Goal: Contribute content: Contribute content

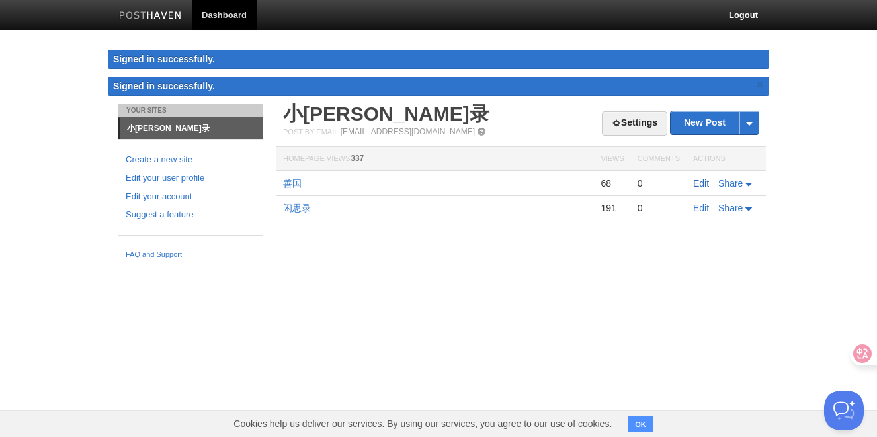
click at [699, 183] on link "Edit" at bounding box center [701, 183] width 16 height 11
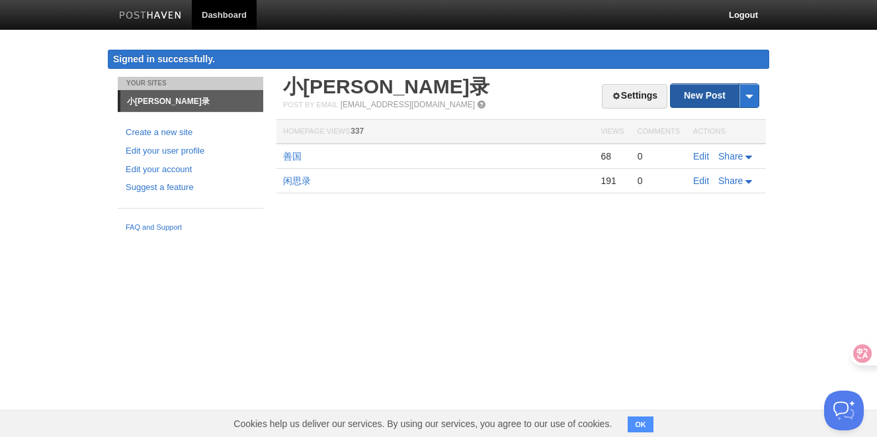
click at [713, 102] on link "New Post" at bounding box center [715, 95] width 88 height 23
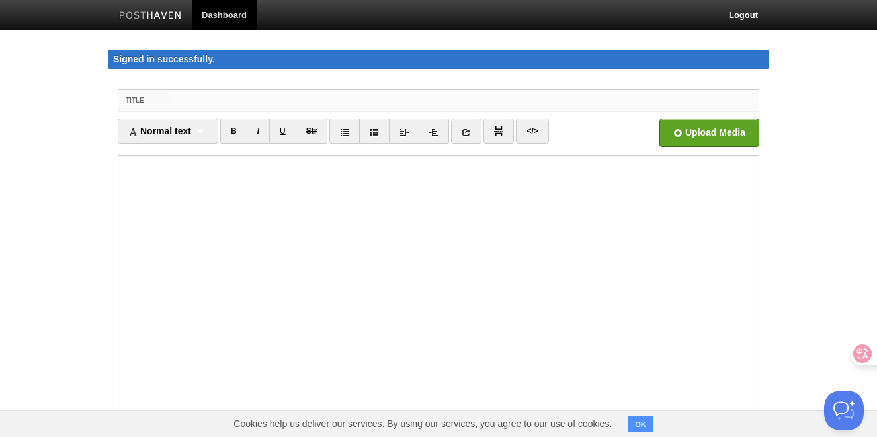
click at [277, 104] on input "Title" at bounding box center [465, 100] width 588 height 21
drag, startPoint x: 219, startPoint y: 99, endPoint x: 156, endPoint y: 98, distance: 62.8
click at [156, 98] on div "Title 来，一起成为“文艺复兴”人" at bounding box center [439, 101] width 642 height 22
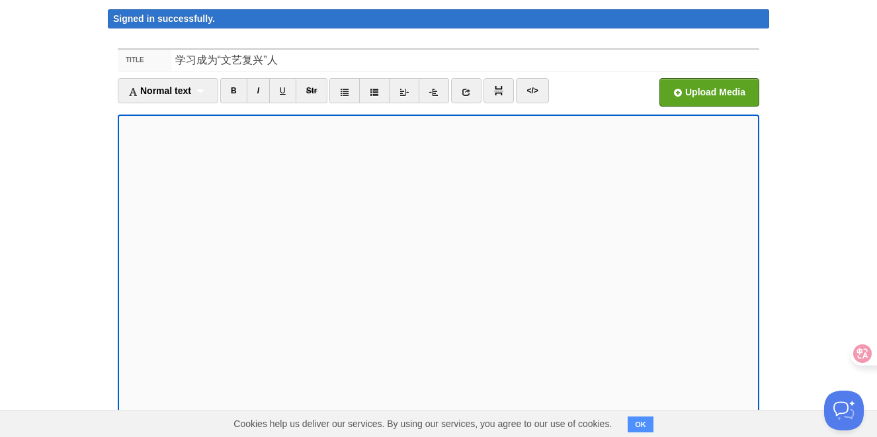
scroll to position [42, 0]
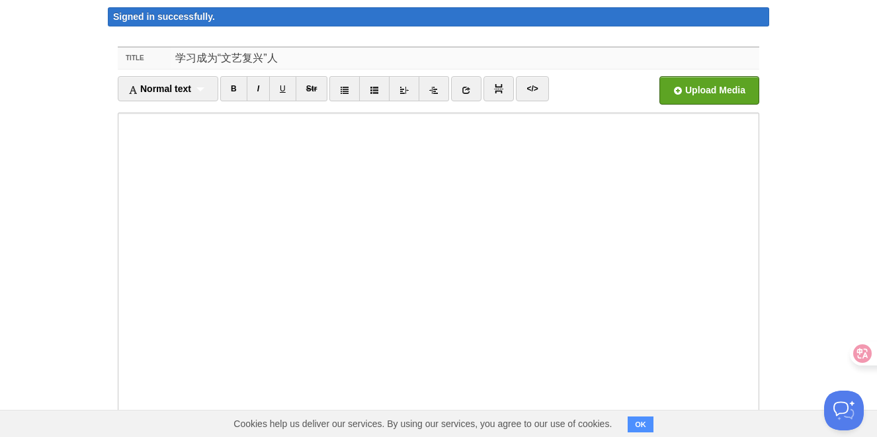
click at [198, 56] on input "学习成为“文艺复兴”人" at bounding box center [465, 58] width 588 height 21
type input "成为“文艺复兴”人"
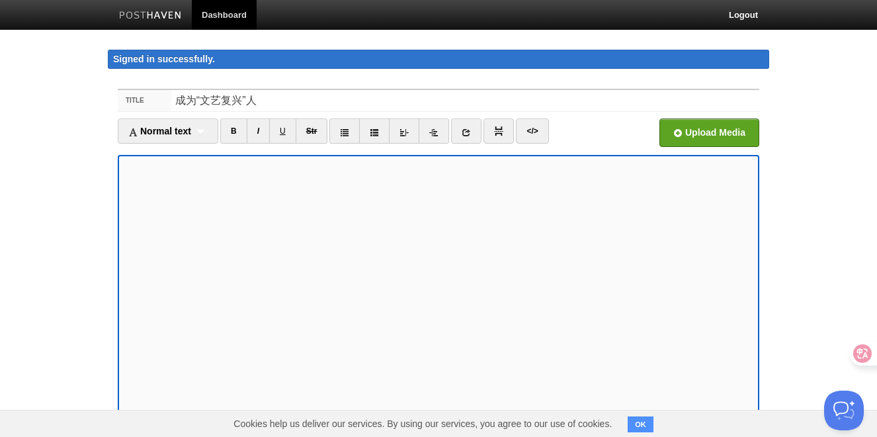
scroll to position [4, 0]
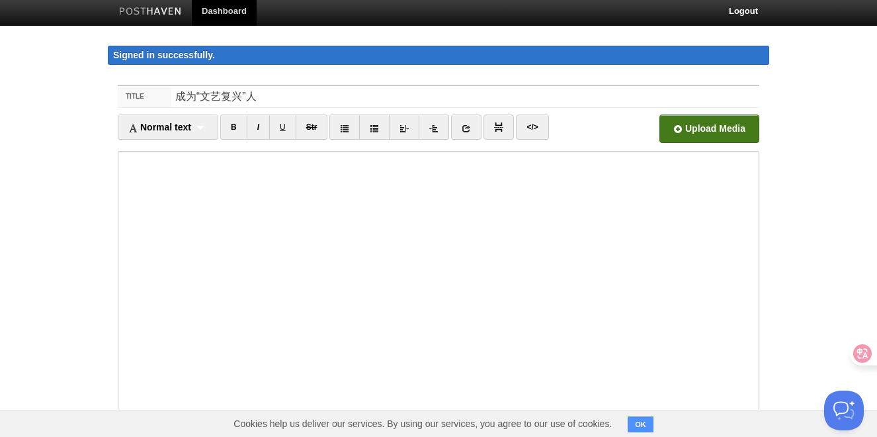
click at [682, 133] on input "file" at bounding box center [310, 132] width 1001 height 67
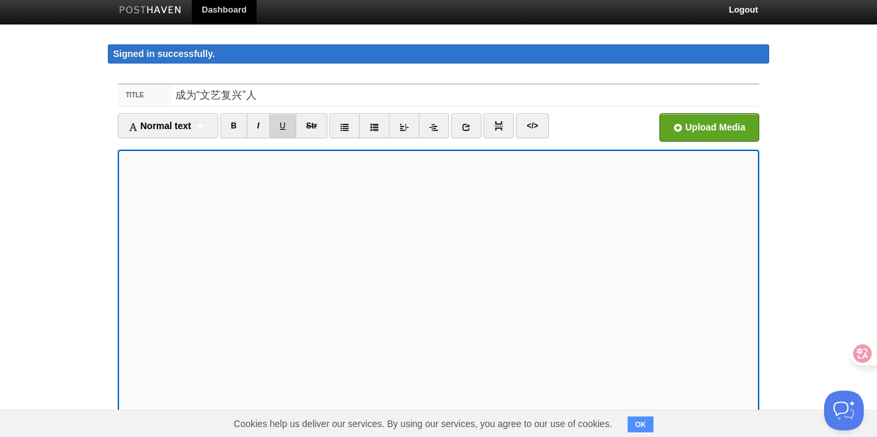
scroll to position [5, 0]
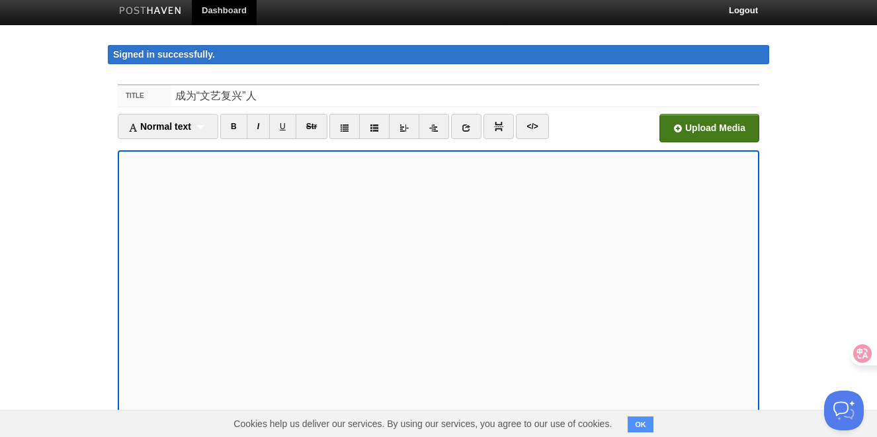
click at [727, 132] on input "file" at bounding box center [310, 131] width 1001 height 67
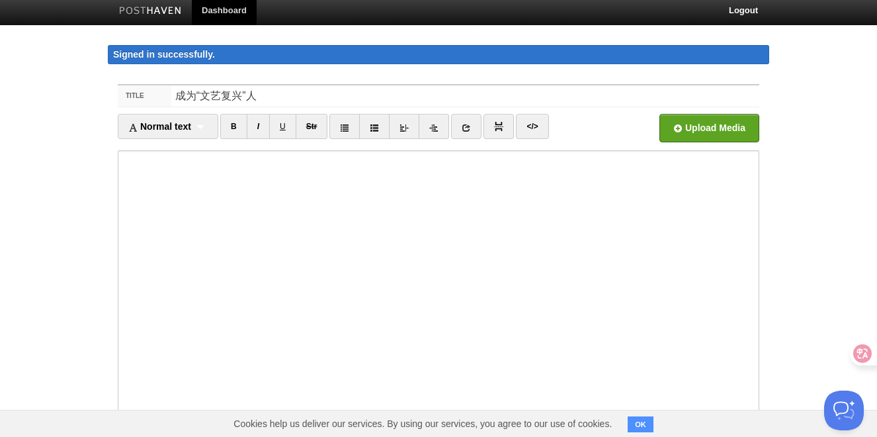
click at [644, 423] on button "OK" at bounding box center [641, 424] width 26 height 16
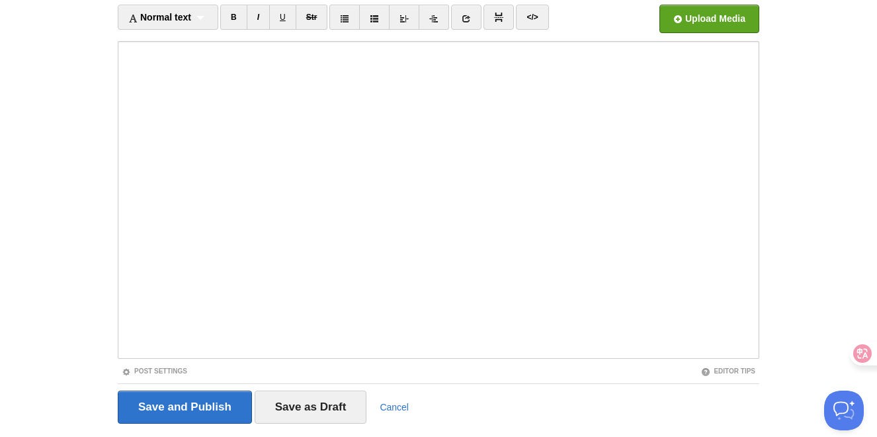
scroll to position [149, 0]
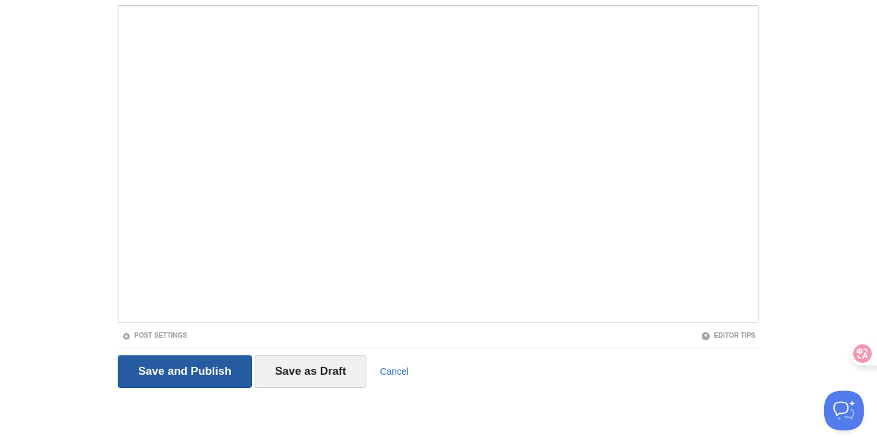
click at [198, 376] on input "Save and Publish" at bounding box center [185, 371] width 134 height 33
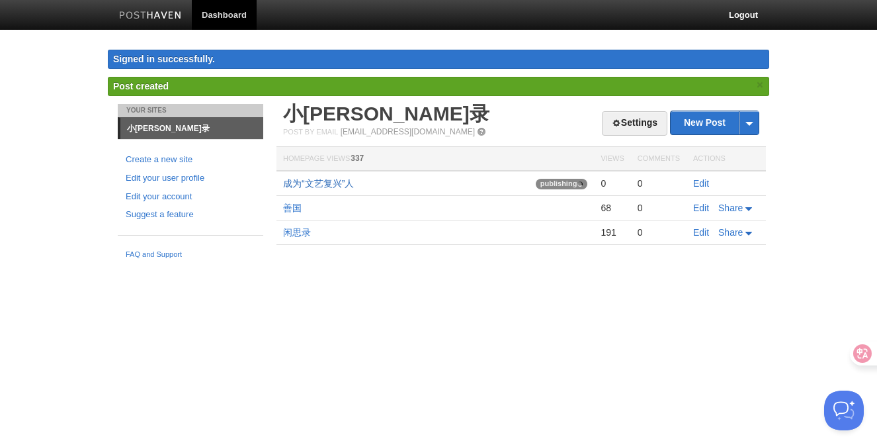
click at [325, 183] on link "成为“文艺复兴”人" at bounding box center [318, 183] width 71 height 11
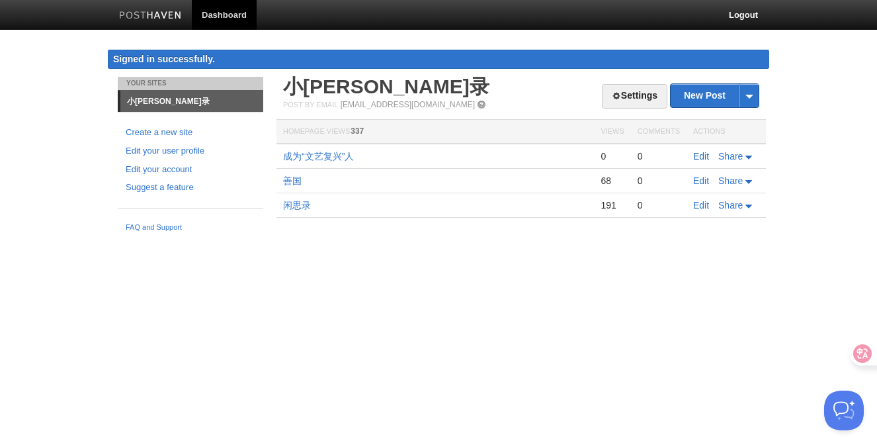
click at [707, 157] on link "Edit" at bounding box center [701, 156] width 16 height 11
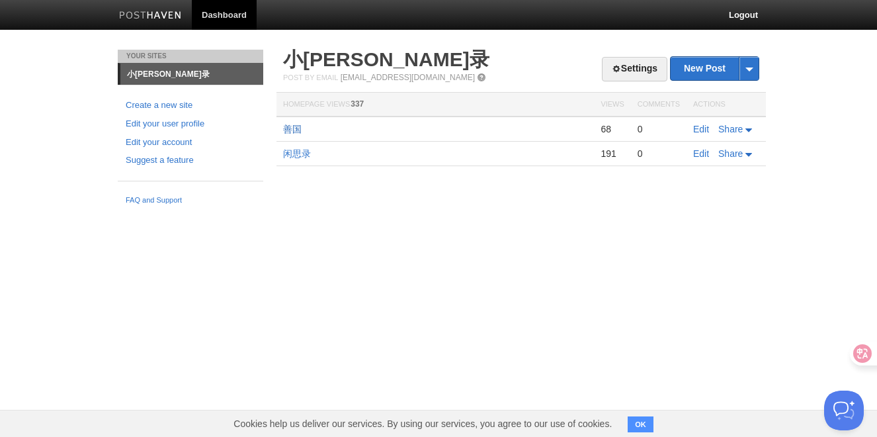
click at [299, 128] on link "善国" at bounding box center [292, 129] width 19 height 11
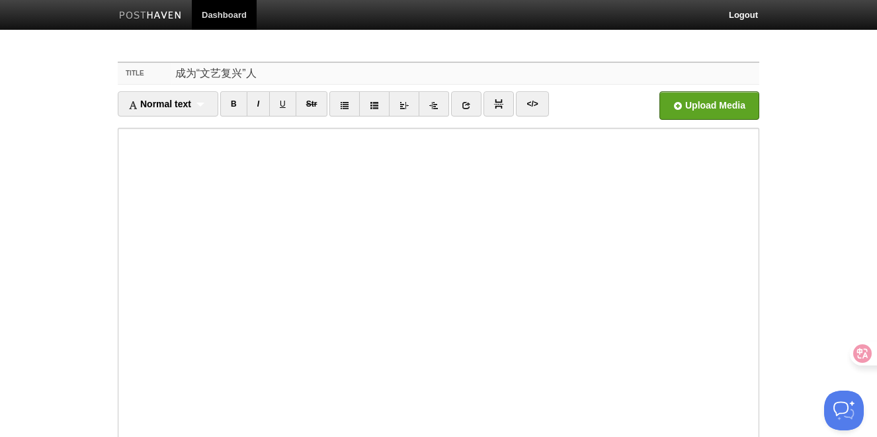
click at [241, 72] on input "成为“文艺复兴”人" at bounding box center [465, 73] width 588 height 21
type input "成为“文艺复兴人”"
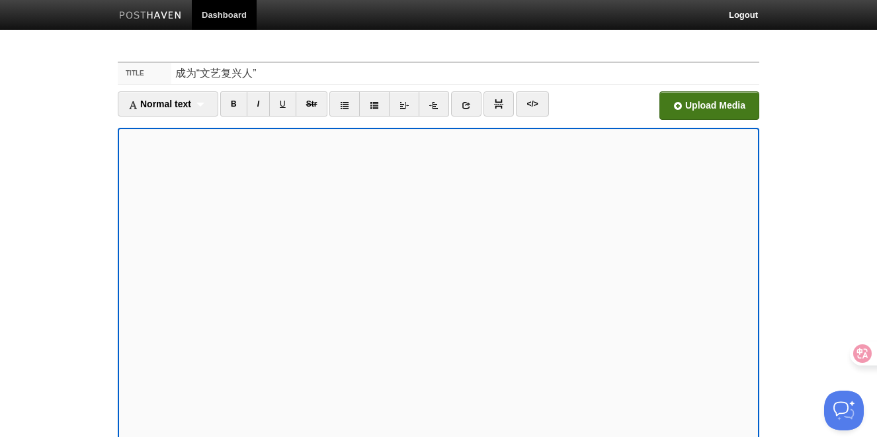
click at [720, 110] on input "file" at bounding box center [310, 108] width 1001 height 67
click at [802, 336] on body "Dashboard Logout Your Sites 小[PERSON_NAME]录 Create a new site Edit your user pr…" at bounding box center [438, 313] width 877 height 626
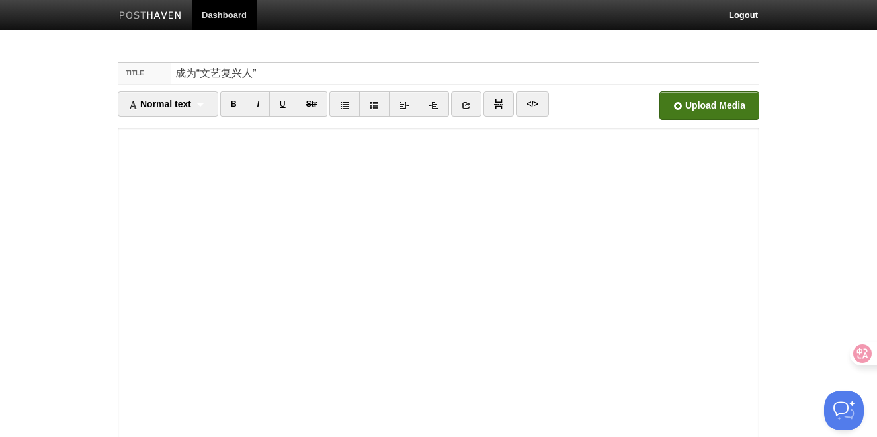
click at [698, 104] on input "file" at bounding box center [310, 108] width 1001 height 67
click at [683, 100] on input "file" at bounding box center [310, 108] width 1001 height 67
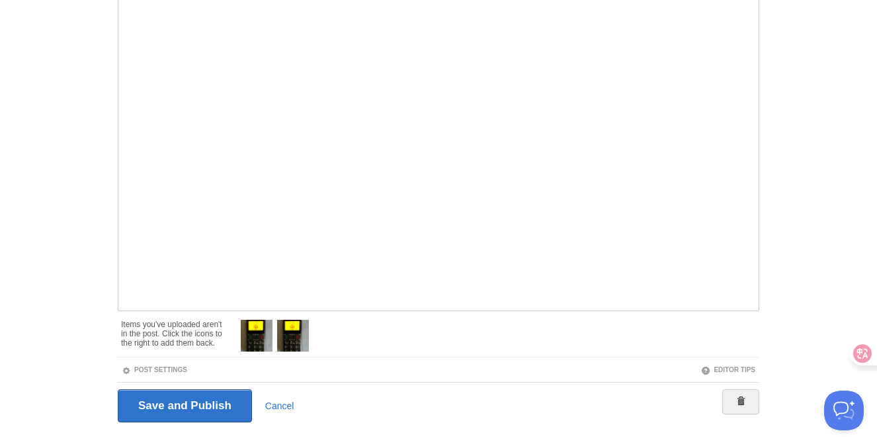
scroll to position [145, 0]
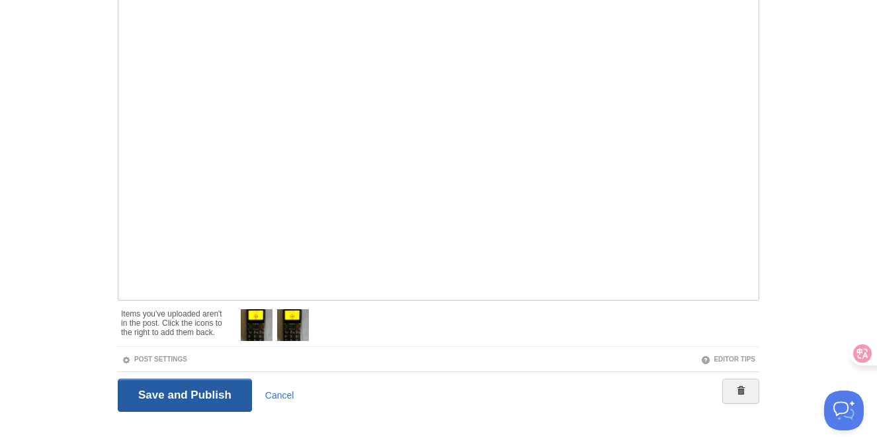
click at [199, 398] on input "Save and Publish" at bounding box center [185, 394] width 134 height 33
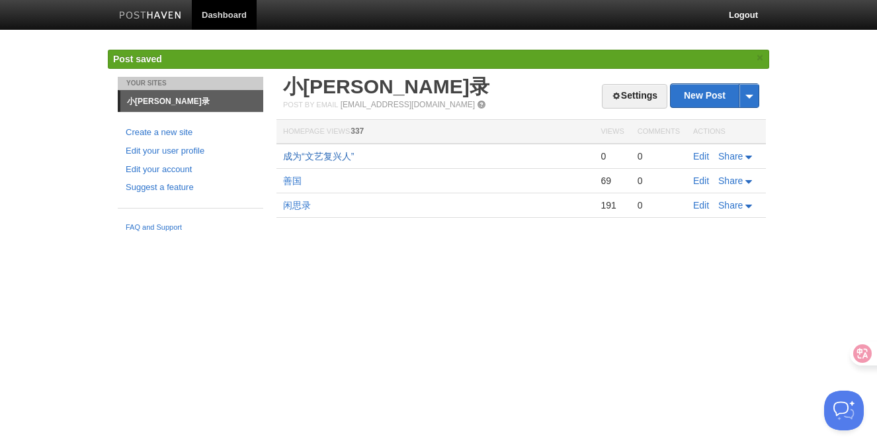
click at [333, 153] on link "成为“文艺复兴人”" at bounding box center [318, 156] width 71 height 11
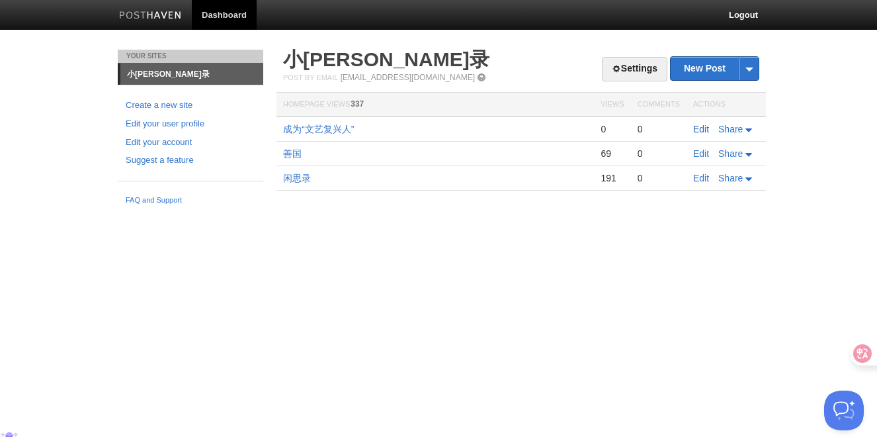
click at [700, 129] on link "Edit" at bounding box center [701, 129] width 16 height 11
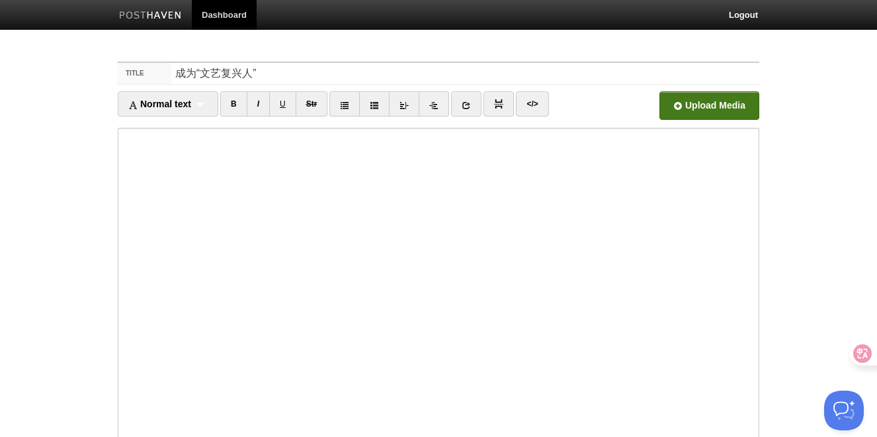
click at [687, 103] on input "file" at bounding box center [310, 108] width 1001 height 67
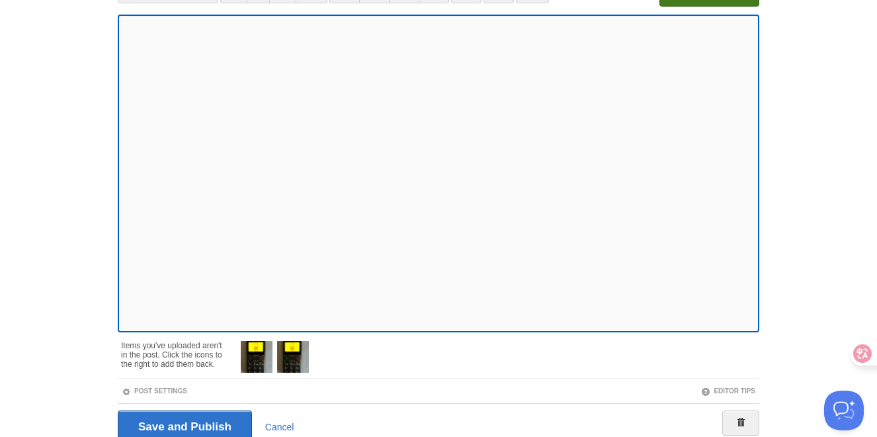
scroll to position [169, 0]
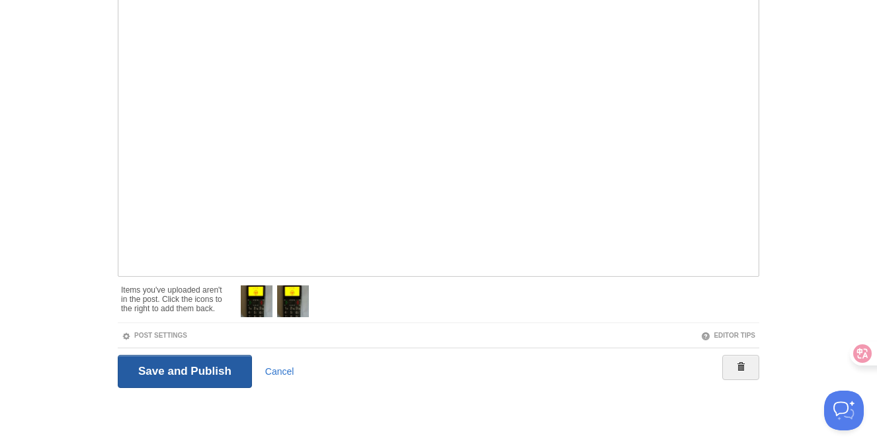
click at [198, 372] on input "Save and Publish" at bounding box center [185, 371] width 134 height 33
